Goal: Complete application form

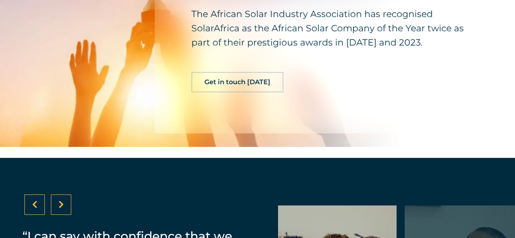
scroll to position [1492, 0]
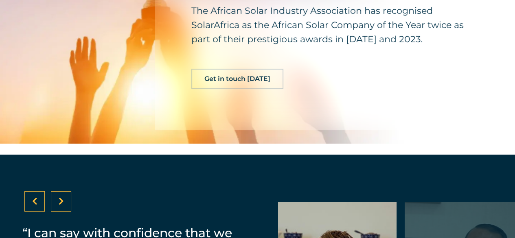
click at [239, 82] on span "Get in touch [DATE]" at bounding box center [237, 79] width 66 height 7
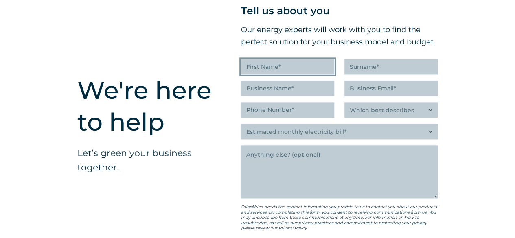
click at [281, 75] on input "First Name (Required)" at bounding box center [287, 66] width 93 height 15
type input "Royal"
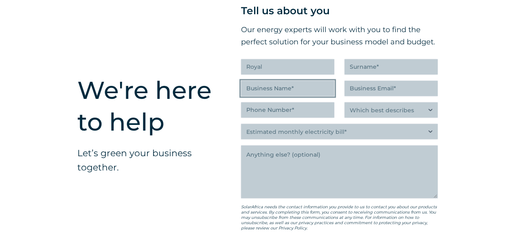
click at [284, 96] on input "Business Name (Required)" at bounding box center [287, 88] width 93 height 15
type input "zevhe"
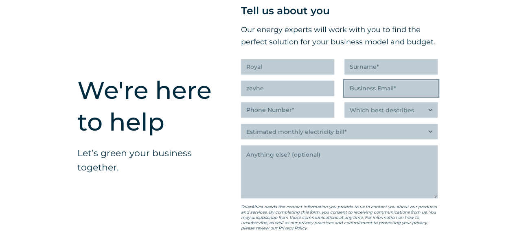
click at [400, 96] on input "Business Email (Required)" at bounding box center [391, 88] width 93 height 15
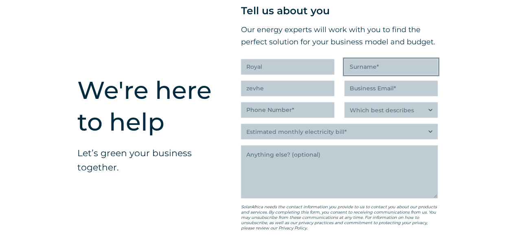
click at [389, 75] on input "Surname (Required)" at bounding box center [391, 66] width 93 height 15
type input "Nelwamondo"
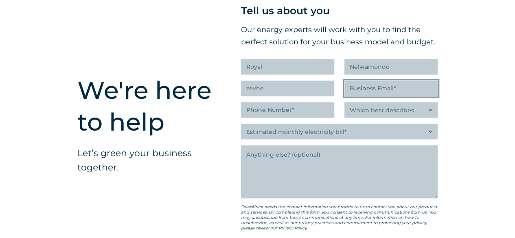
click at [386, 96] on input "Business Email (Required)" at bounding box center [391, 88] width 93 height 15
type input "zevhe20"
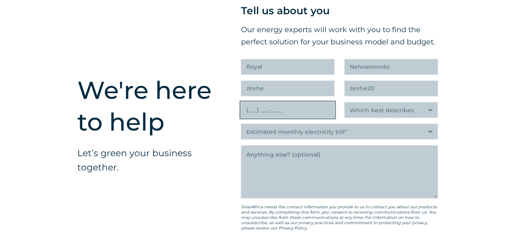
type input "(8__) ___-____"
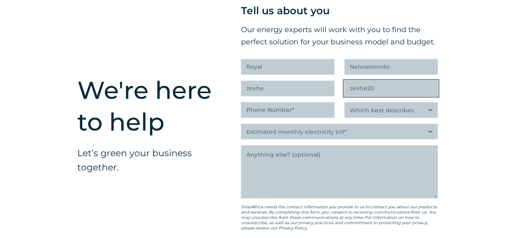
click at [380, 96] on input "zevhe20" at bounding box center [391, 88] width 93 height 15
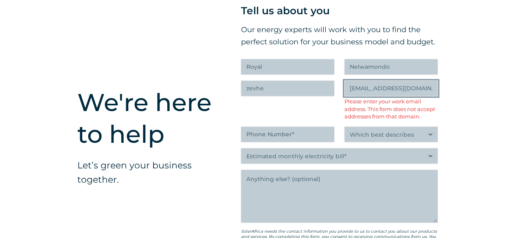
scroll to position [2031, 0]
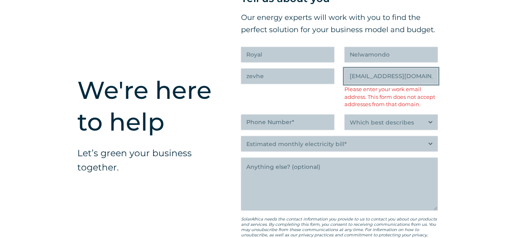
type input "[EMAIL_ADDRESS][DOMAIN_NAME]"
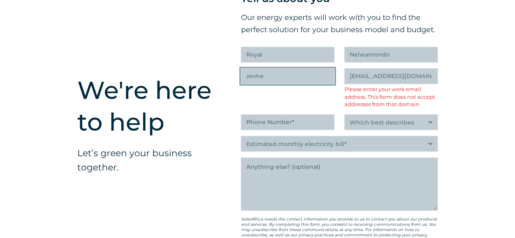
click at [274, 84] on input "zevhe" at bounding box center [287, 75] width 93 height 15
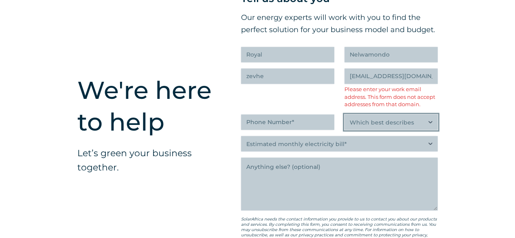
click at [430, 130] on select "Which best describes you?* Researching and identifying the best energy solution…" at bounding box center [391, 121] width 93 height 15
select select "C-suite executive or director looking for an energy solution that builds a more…"
click at [345, 130] on select "Which best describes you?* Researching and identifying the best energy solution…" at bounding box center [391, 121] width 93 height 15
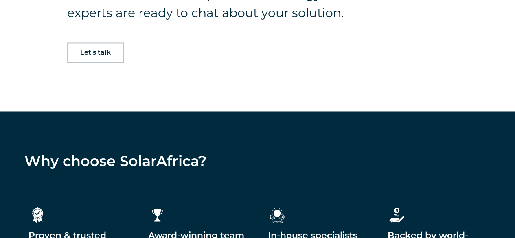
scroll to position [0, 0]
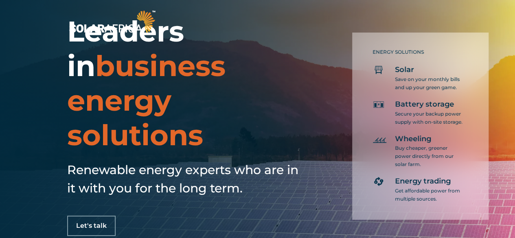
scroll to position [1492, 0]
